Goal: Task Accomplishment & Management: Use online tool/utility

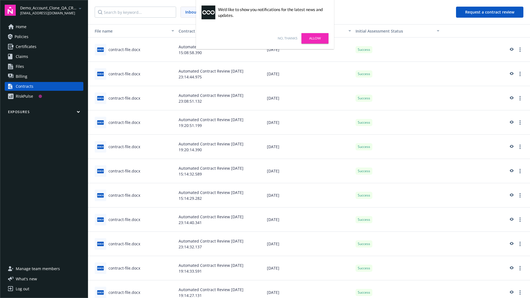
click at [288, 38] on link "No, thanks" at bounding box center [288, 38] width 20 height 5
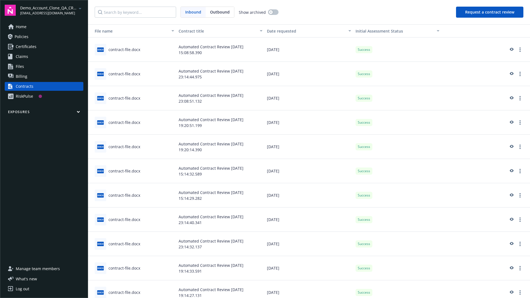
click at [490, 12] on button "Request a contract review" at bounding box center [489, 12] width 67 height 11
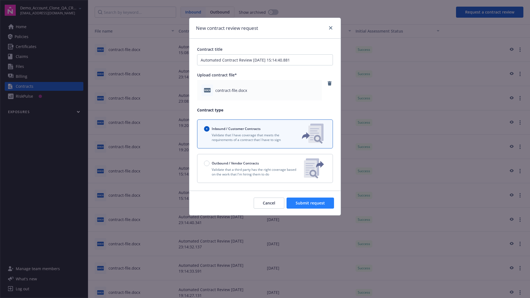
type input "Automated Contract Review 09-16-2025 15:14:40.881"
click at [311, 203] on span "Submit request" at bounding box center [310, 203] width 29 height 5
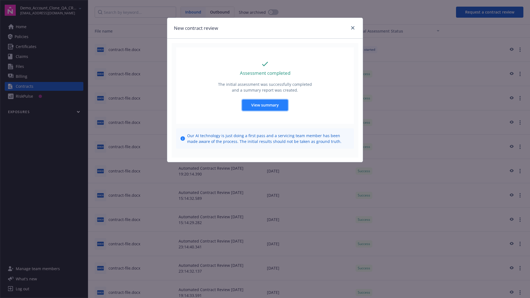
click at [265, 105] on span "View summary" at bounding box center [265, 104] width 28 height 5
